Goal: Task Accomplishment & Management: Complete application form

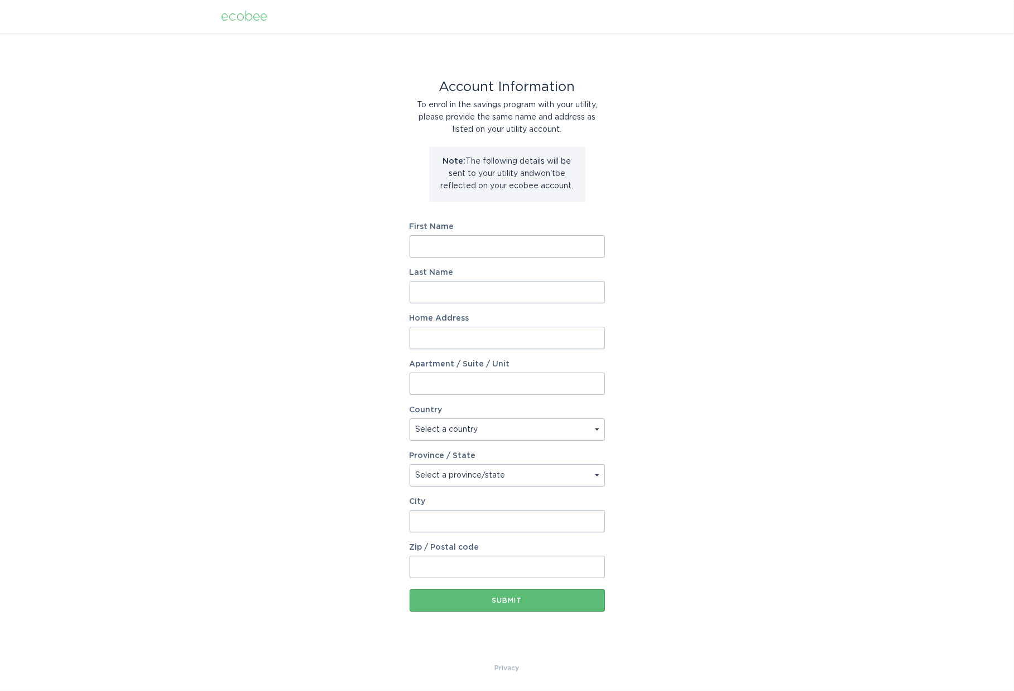
click at [451, 246] on input "First Name" at bounding box center [507, 246] width 195 height 22
type input "[PERSON_NAME]"
type input "[STREET_ADDRESS]"
type input "Unit 8"
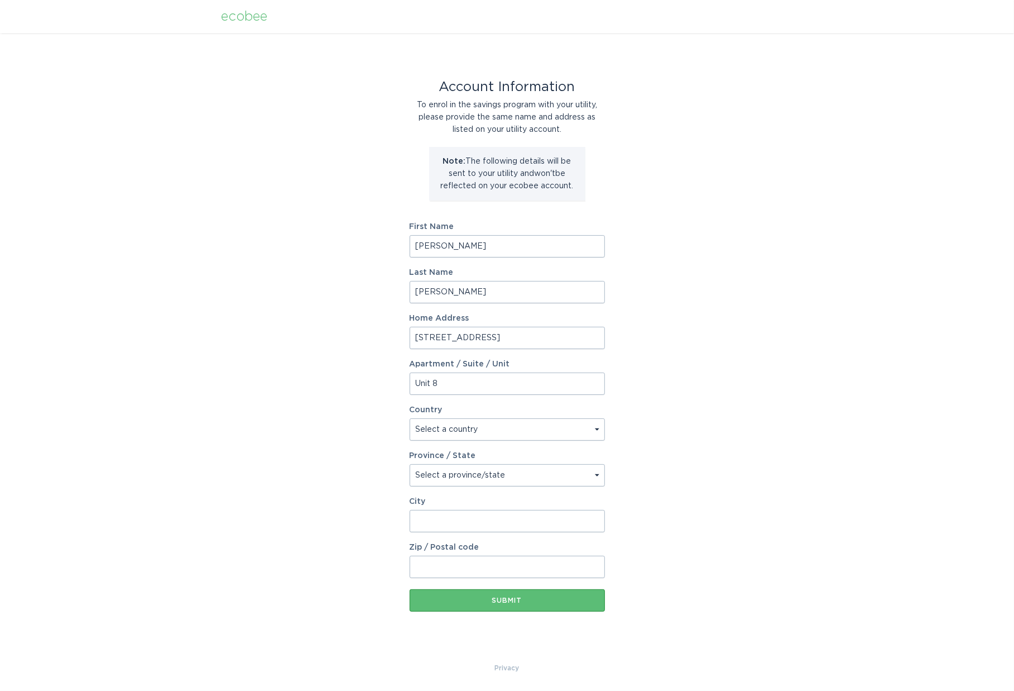
select select "US"
type input "Sunnyvale"
type input "94086"
select select "CA"
drag, startPoint x: 433, startPoint y: 384, endPoint x: 405, endPoint y: 382, distance: 27.4
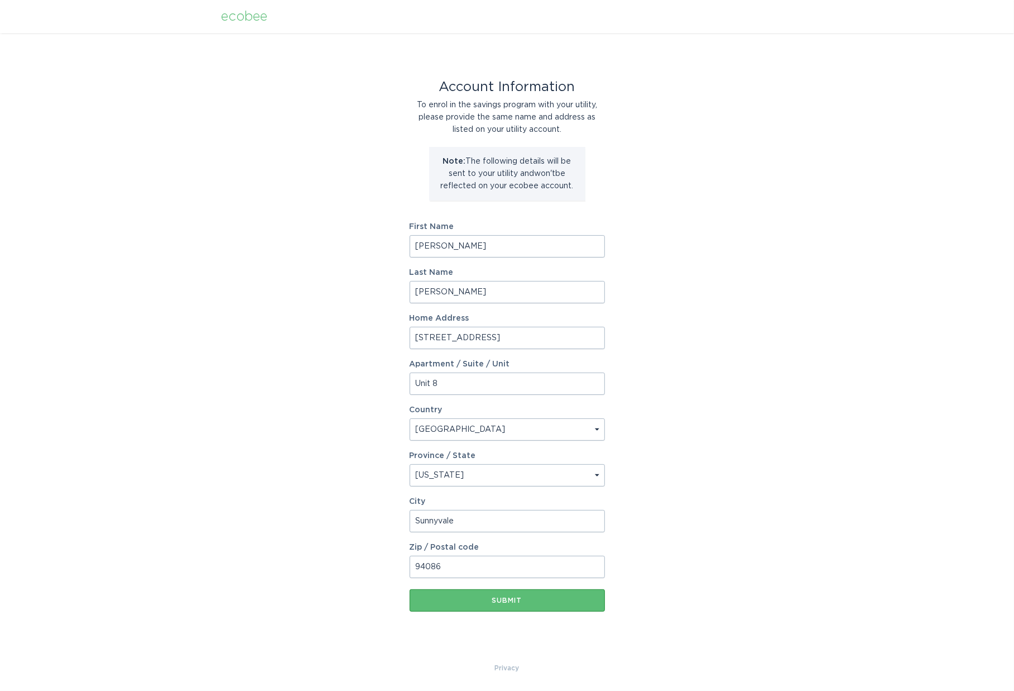
click at [405, 382] on div "Account Information To enrol in the savings program with your utility, please p…" at bounding box center [507, 347] width 1014 height 628
type input "#8"
click at [320, 348] on div "Account Information To enrol in the savings program with your utility, please p…" at bounding box center [507, 347] width 1014 height 628
click at [504, 597] on div "Submit" at bounding box center [507, 600] width 184 height 7
